Goal: Use online tool/utility: Use online tool/utility

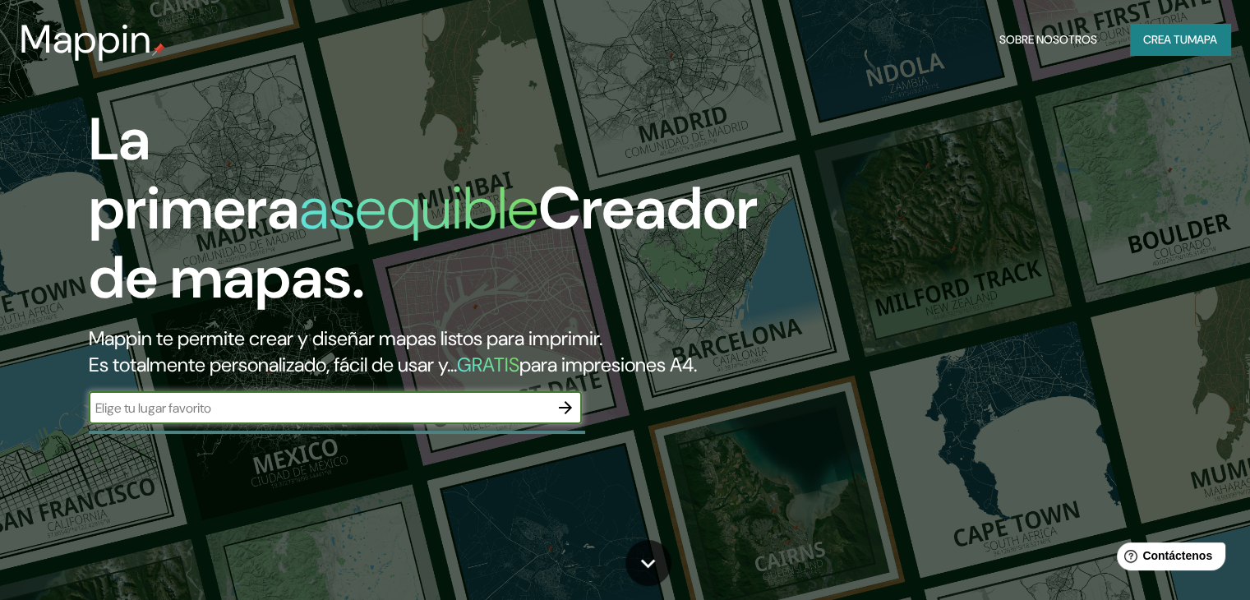
click at [280, 418] on input "text" at bounding box center [319, 408] width 460 height 19
type input "p"
type input "Parque los ficus, [GEOGRAPHIC_DATA][PERSON_NAME], [GEOGRAPHIC_DATA], [GEOGRAPHI…"
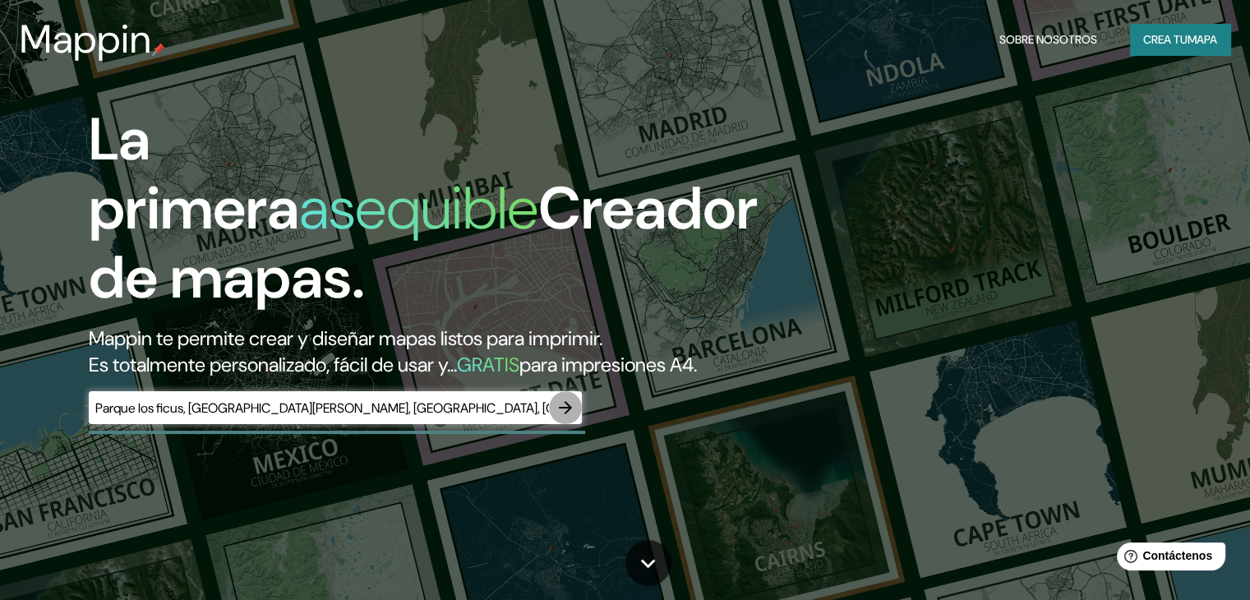
click at [561, 418] on icon "button" at bounding box center [566, 408] width 20 height 20
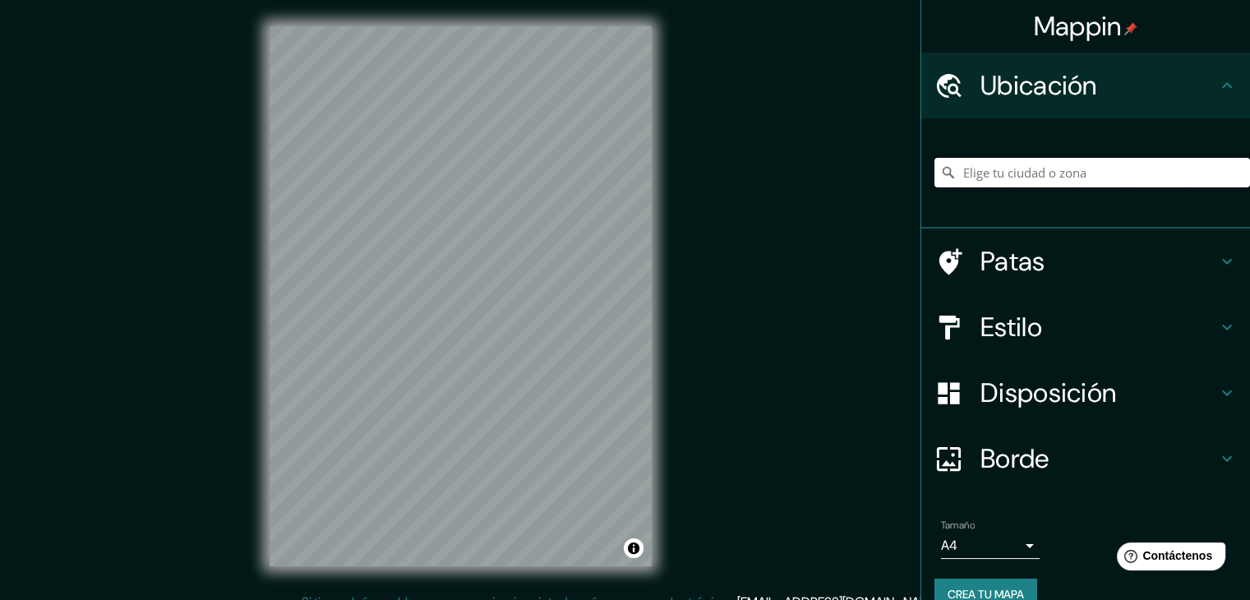
click at [1003, 173] on input "Elige tu ciudad o zona" at bounding box center [1093, 173] width 316 height 30
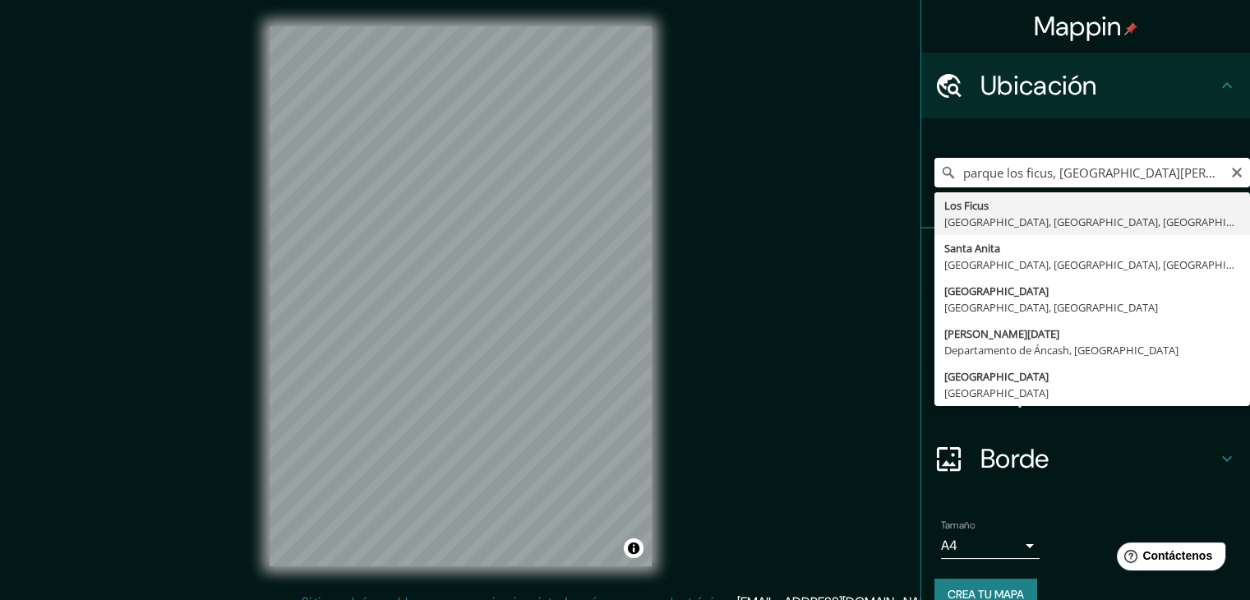
drag, startPoint x: 1040, startPoint y: 172, endPoint x: 947, endPoint y: 166, distance: 93.1
click at [947, 166] on input "parque los ficus, [GEOGRAPHIC_DATA][PERSON_NAME], [GEOGRAPHIC_DATA], [GEOGRAPHI…" at bounding box center [1093, 173] width 316 height 30
paste input "[STREET_ADDRESS][PERSON_NAME]"
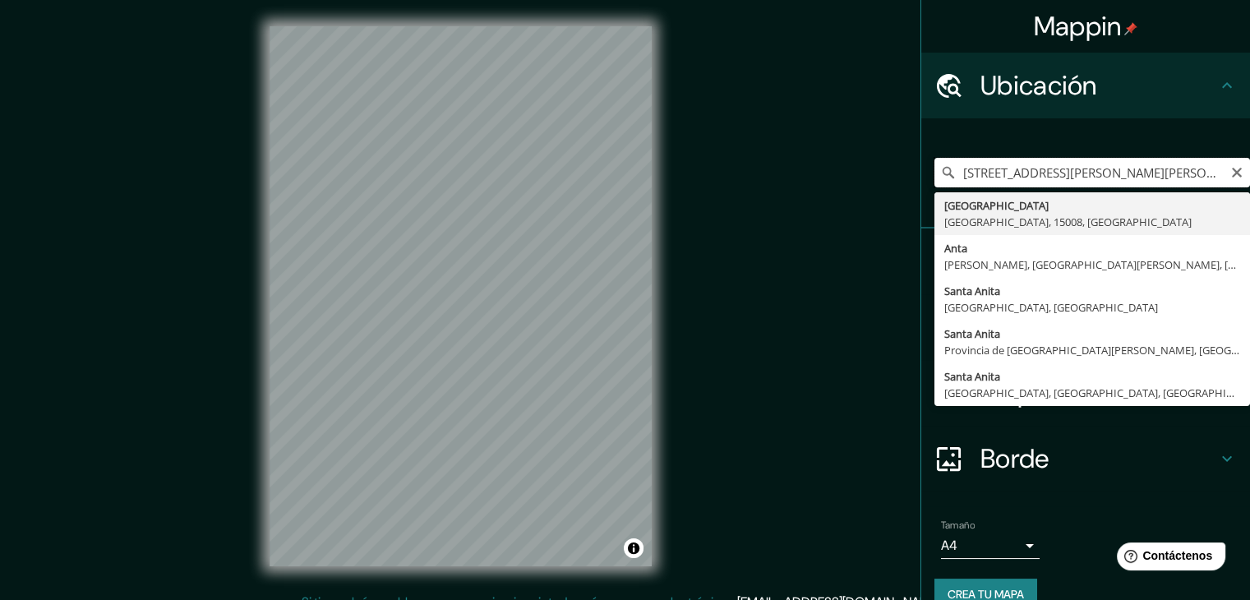
drag, startPoint x: 1134, startPoint y: 178, endPoint x: 930, endPoint y: 178, distance: 204.7
click at [935, 178] on div "[STREET_ADDRESS][PERSON_NAME][PERSON_NAME], [GEOGRAPHIC_DATA] Anta [PERSON_NAME…" at bounding box center [1093, 173] width 316 height 30
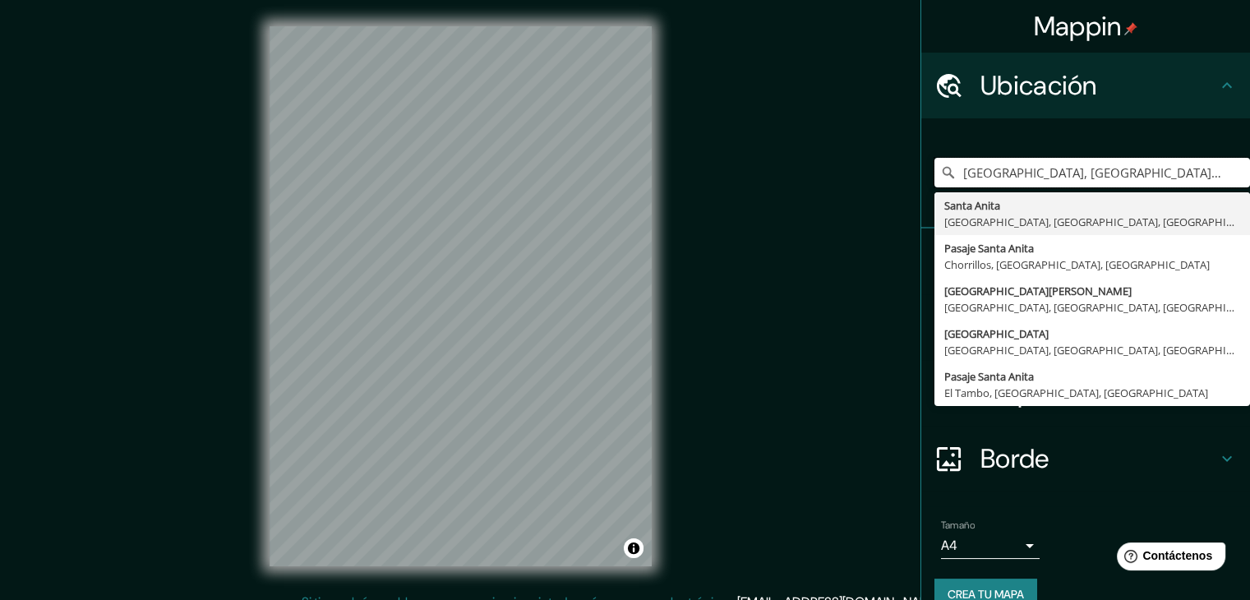
type input "[GEOGRAPHIC_DATA], [GEOGRAPHIC_DATA], 15008, [GEOGRAPHIC_DATA]"
